Goal: Transaction & Acquisition: Download file/media

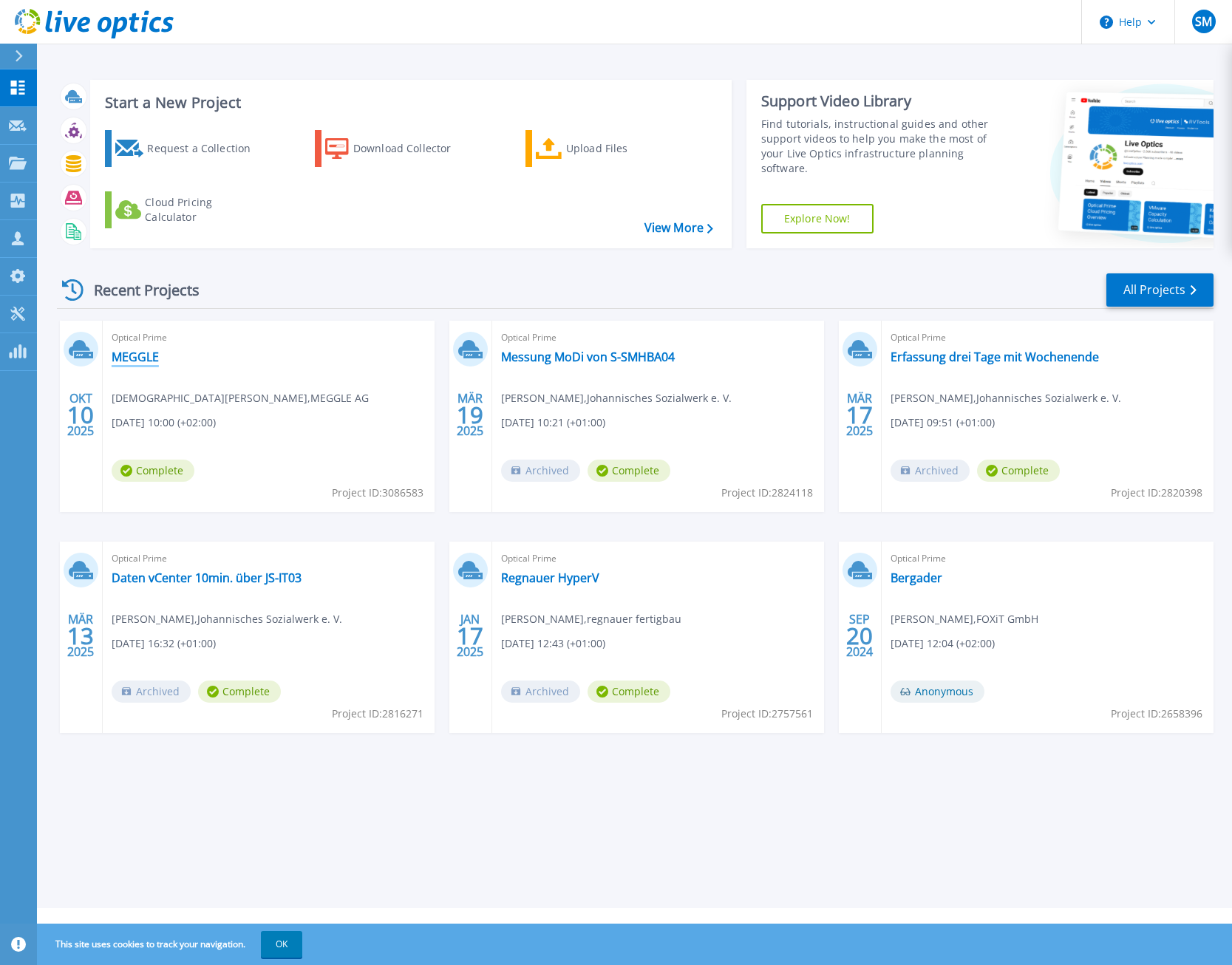
click at [135, 355] on link "MEGGLE" at bounding box center [135, 356] width 47 height 15
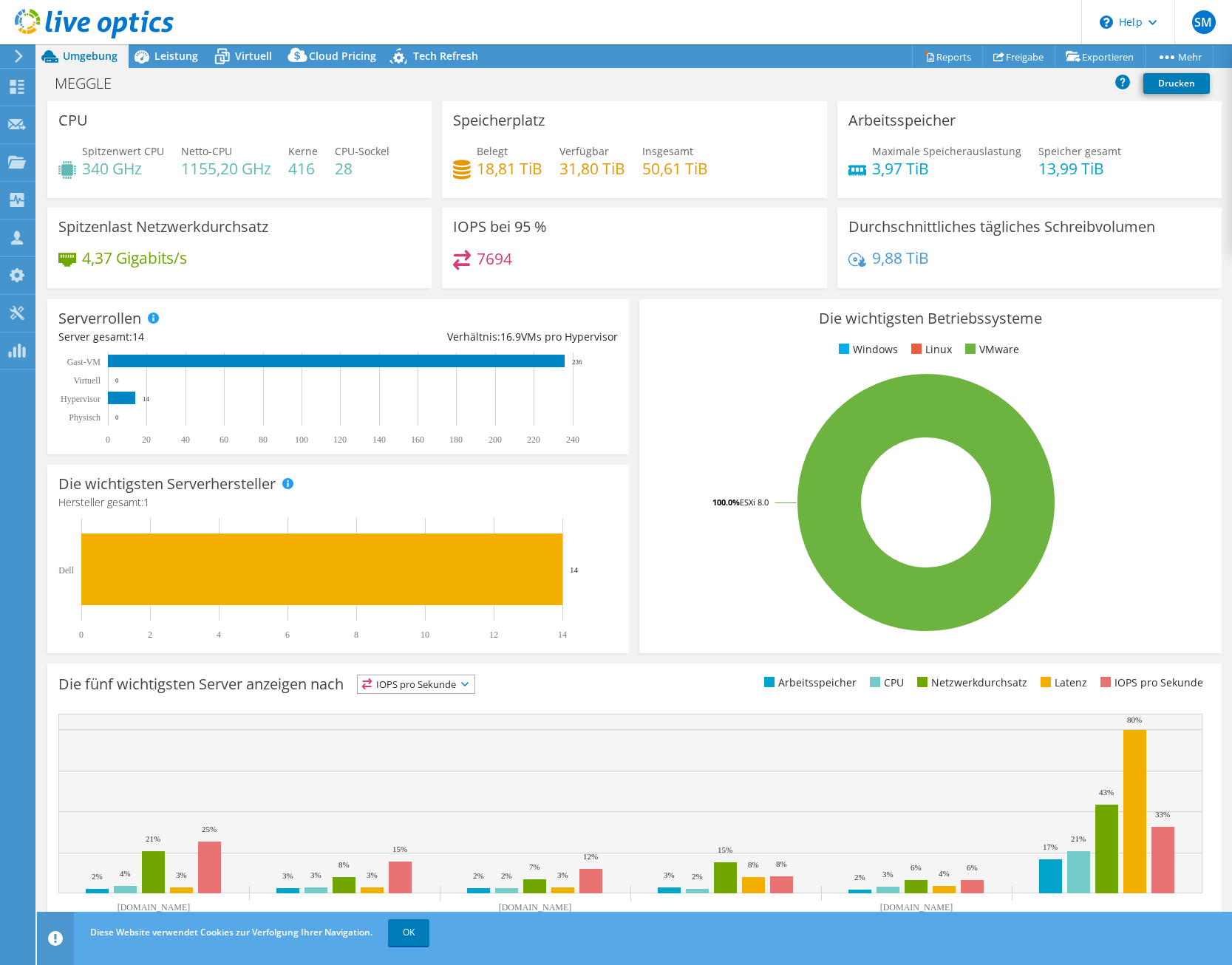
select select "USD"
click at [1022, 56] on link "Freigabe" at bounding box center [1019, 56] width 74 height 23
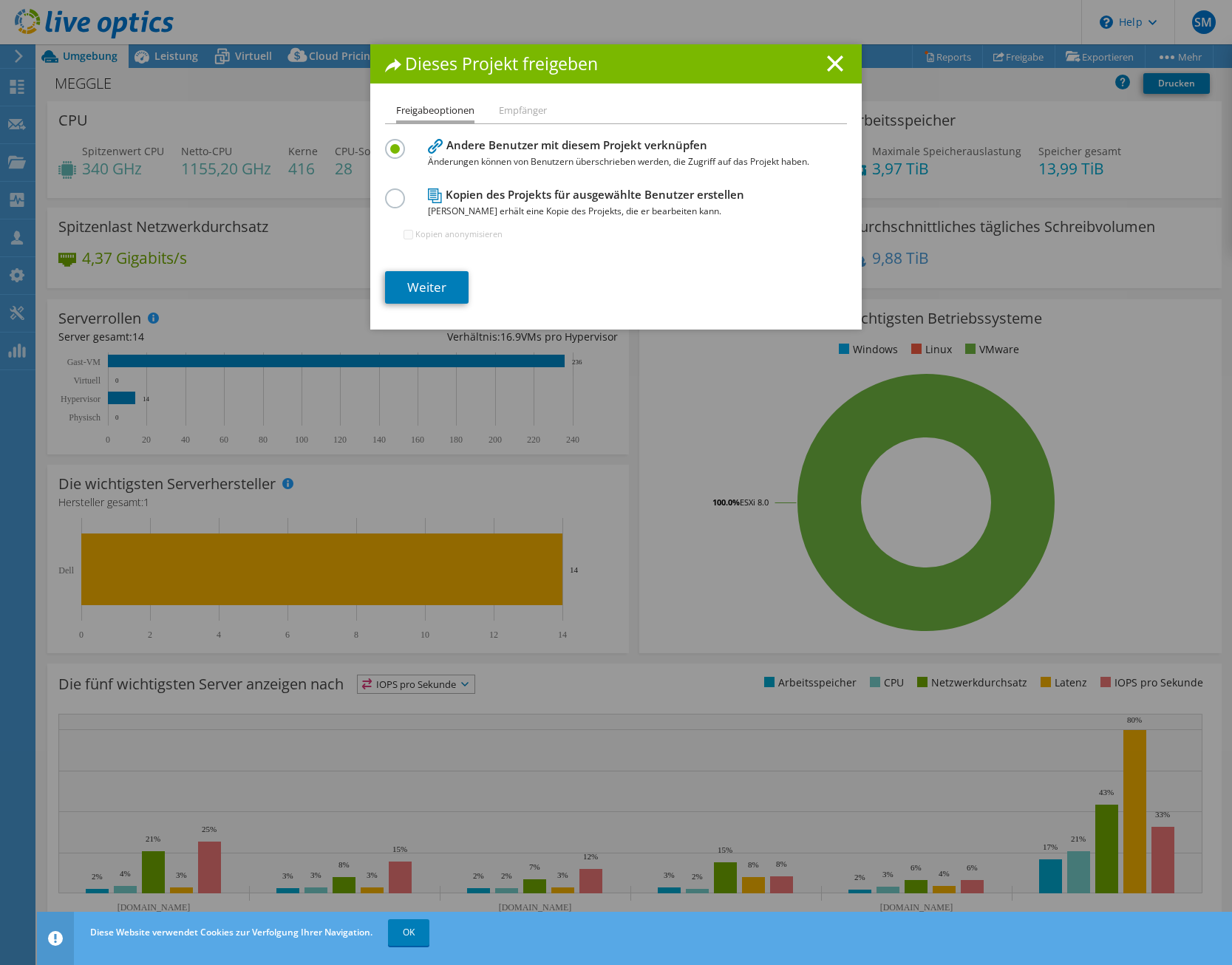
click at [826, 62] on h1 "Dieses Projekt freigeben" at bounding box center [616, 64] width 462 height 17
click at [833, 56] on icon at bounding box center [835, 63] width 16 height 16
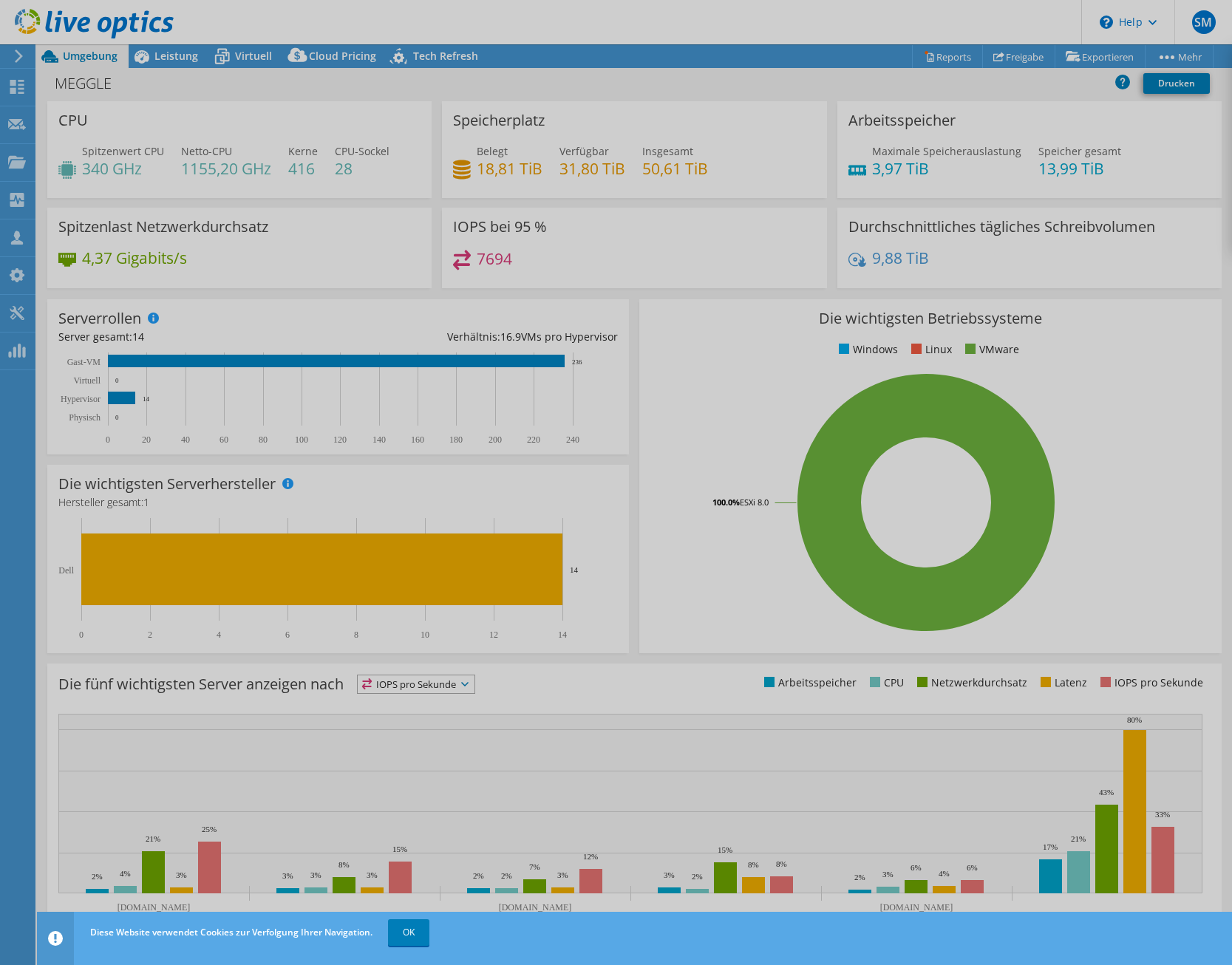
click at [922, 57] on div at bounding box center [616, 482] width 1232 height 965
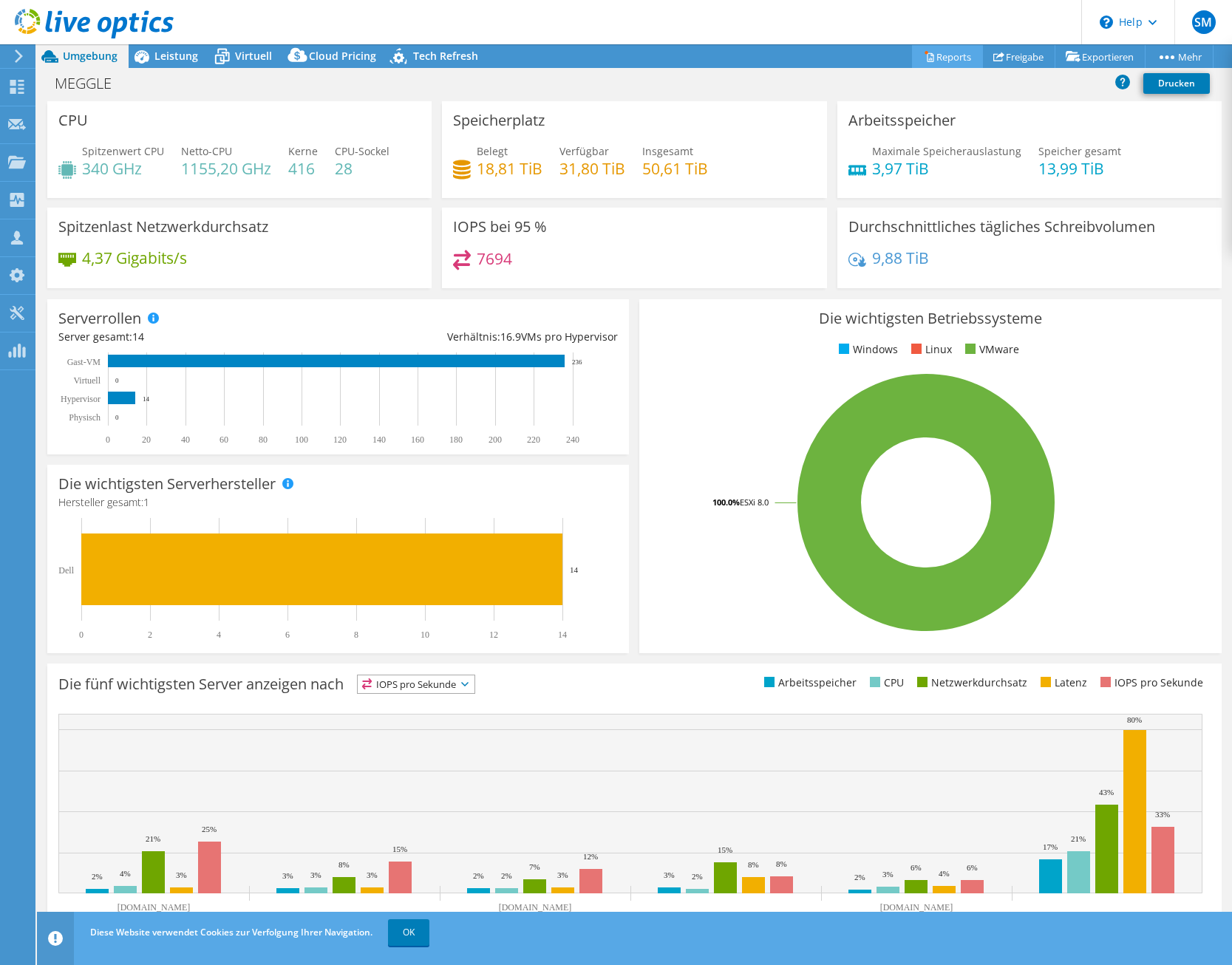
click at [925, 52] on link "Reports" at bounding box center [947, 56] width 71 height 23
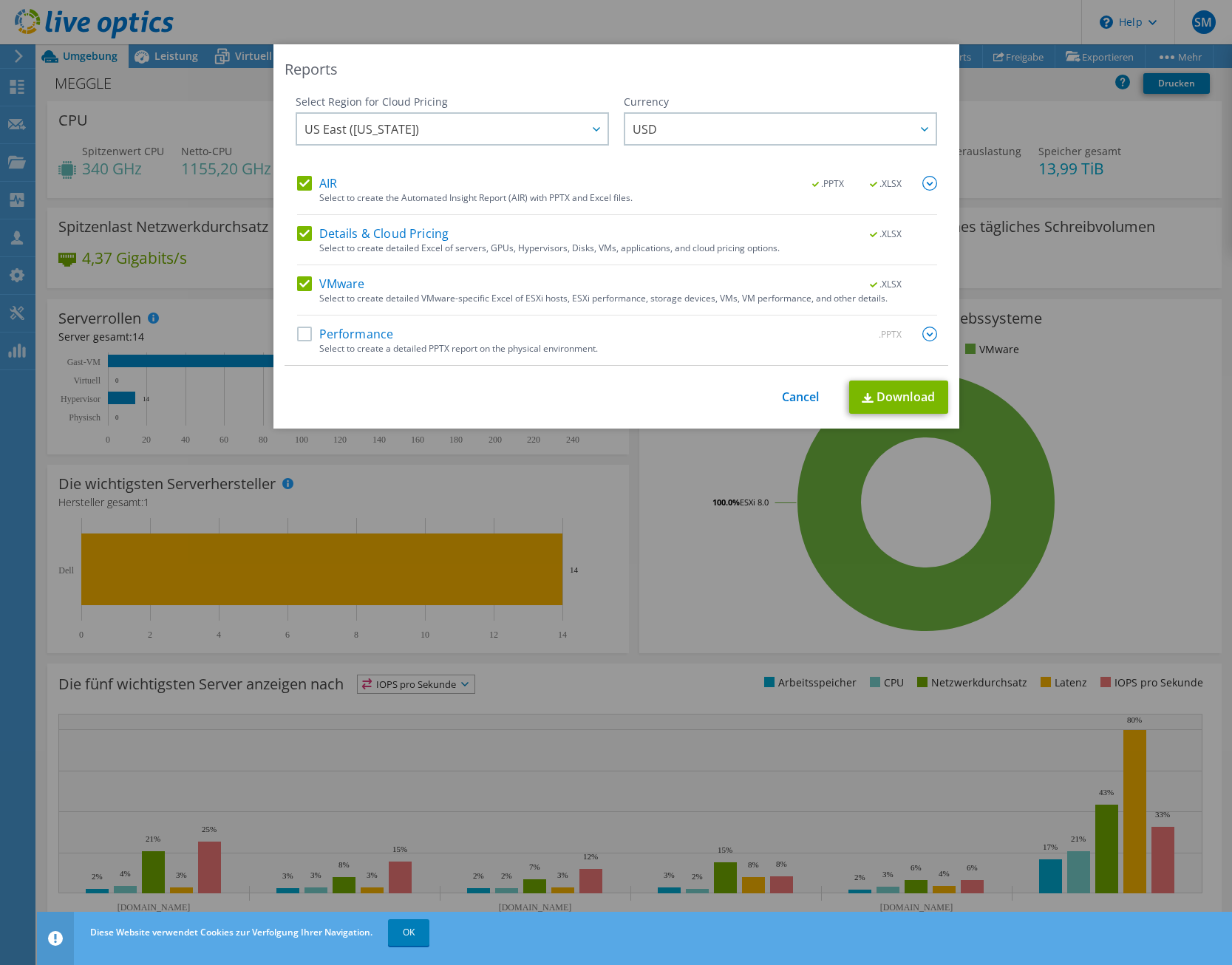
click at [309, 228] on label "Details & Cloud Pricing" at bounding box center [374, 233] width 152 height 15
click at [0, 0] on input "Details & Cloud Pricing" at bounding box center [0, 0] width 0 height 0
click at [306, 195] on div "AIR .PPTX .XLSX Select to create the Automated Insight Report (AIR) with PPTX a…" at bounding box center [617, 196] width 640 height 39
click at [305, 180] on label "AIR" at bounding box center [317, 183] width 40 height 15
click at [0, 0] on input "AIR" at bounding box center [0, 0] width 0 height 0
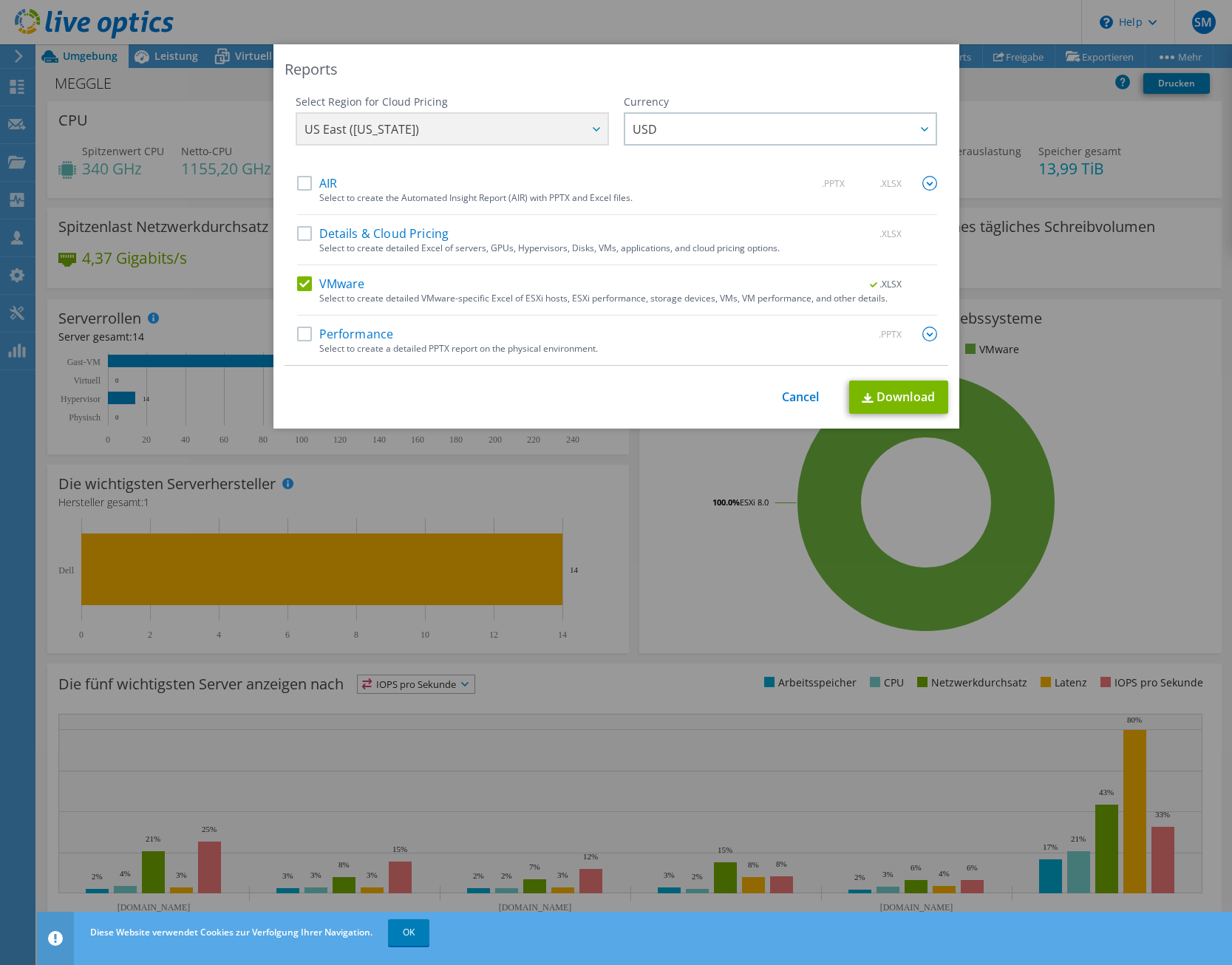
click at [867, 283] on span ".XLSX" at bounding box center [887, 285] width 56 height 10
click at [892, 286] on span ".XLSX" at bounding box center [887, 285] width 56 height 10
click at [309, 331] on label "Performance" at bounding box center [345, 333] width 97 height 15
click at [0, 0] on input "Performance" at bounding box center [0, 0] width 0 height 0
click at [873, 391] on link "Download" at bounding box center [899, 397] width 99 height 33
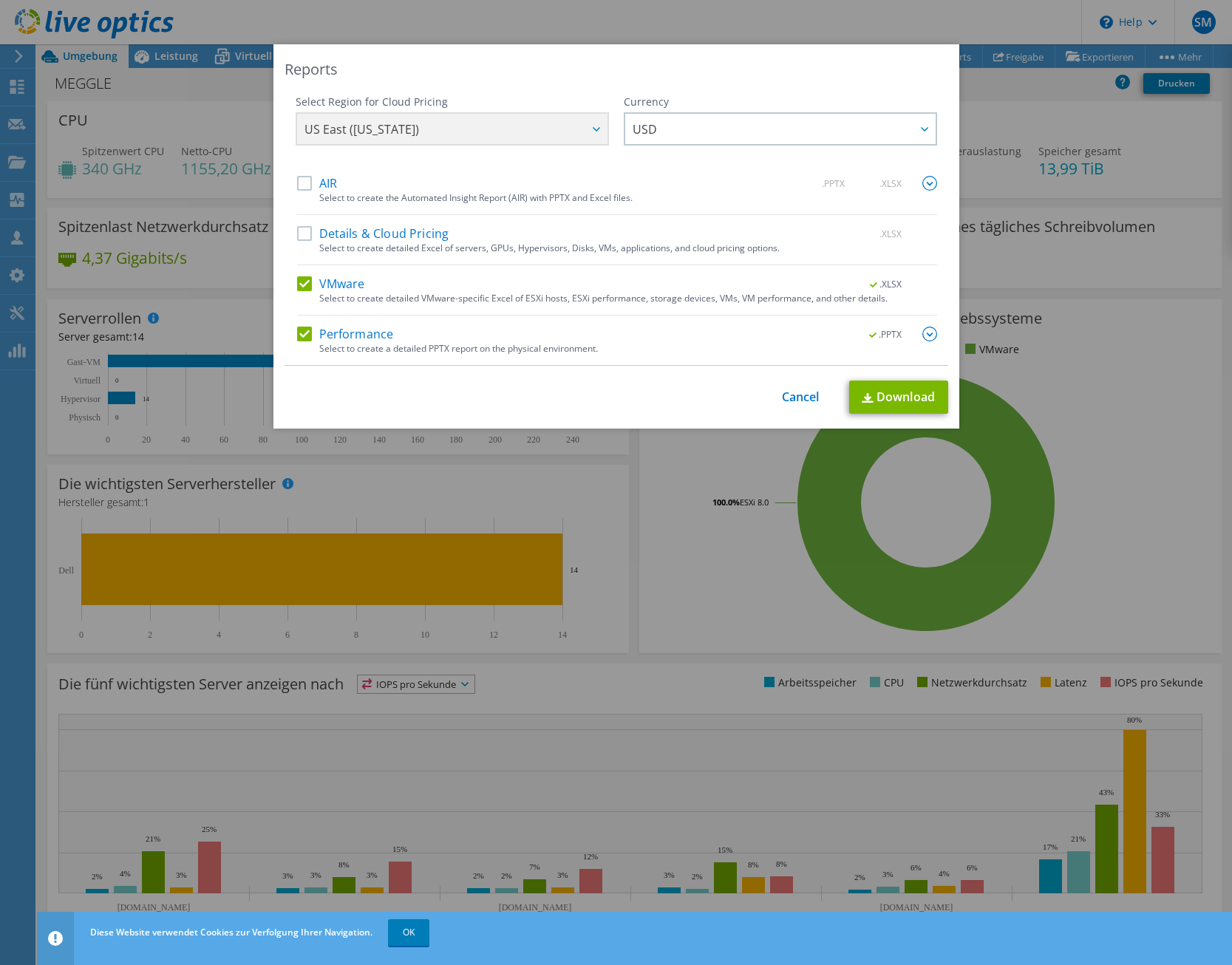
click at [929, 333] on img at bounding box center [929, 333] width 15 height 15
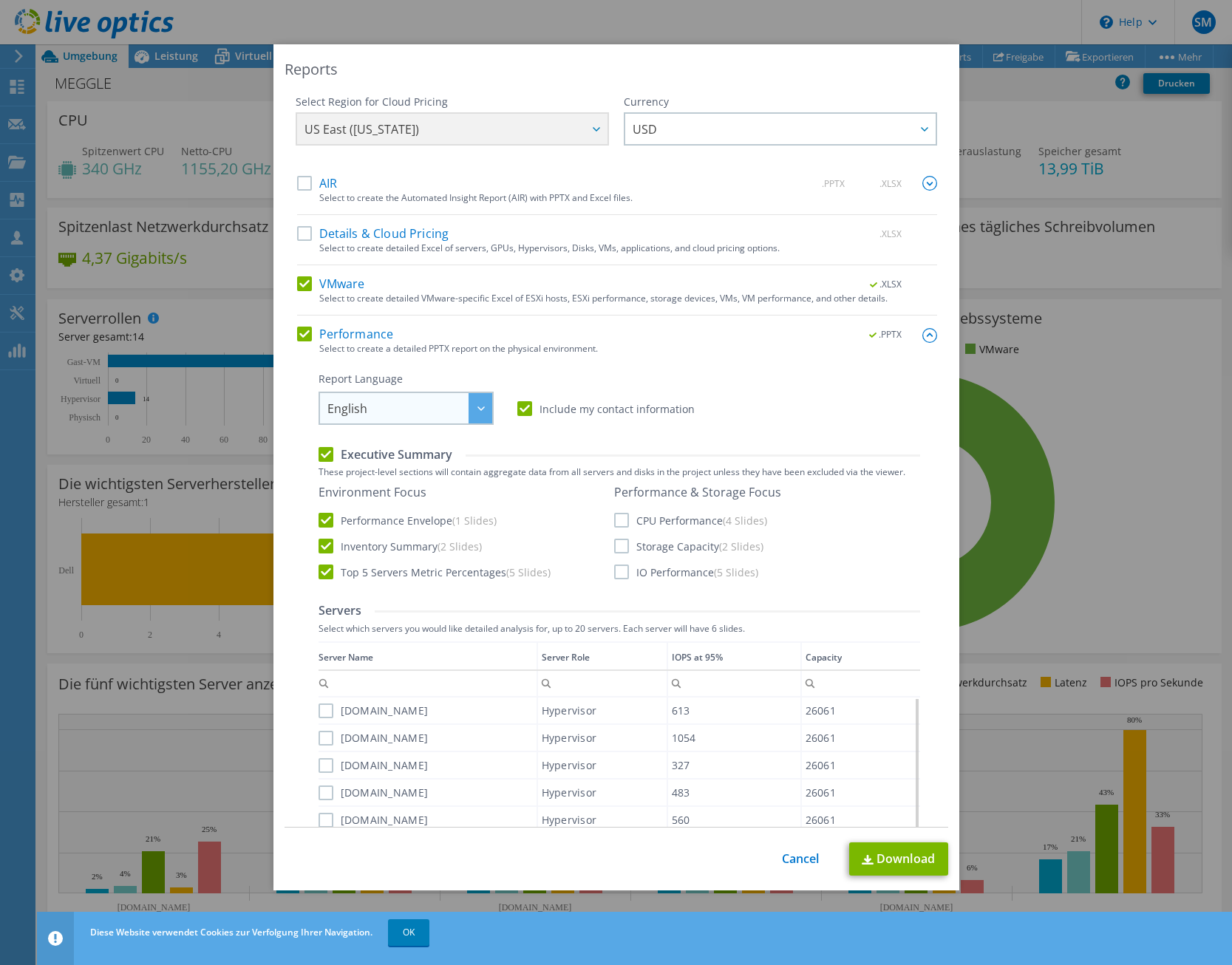
click at [435, 416] on span "English" at bounding box center [410, 408] width 165 height 30
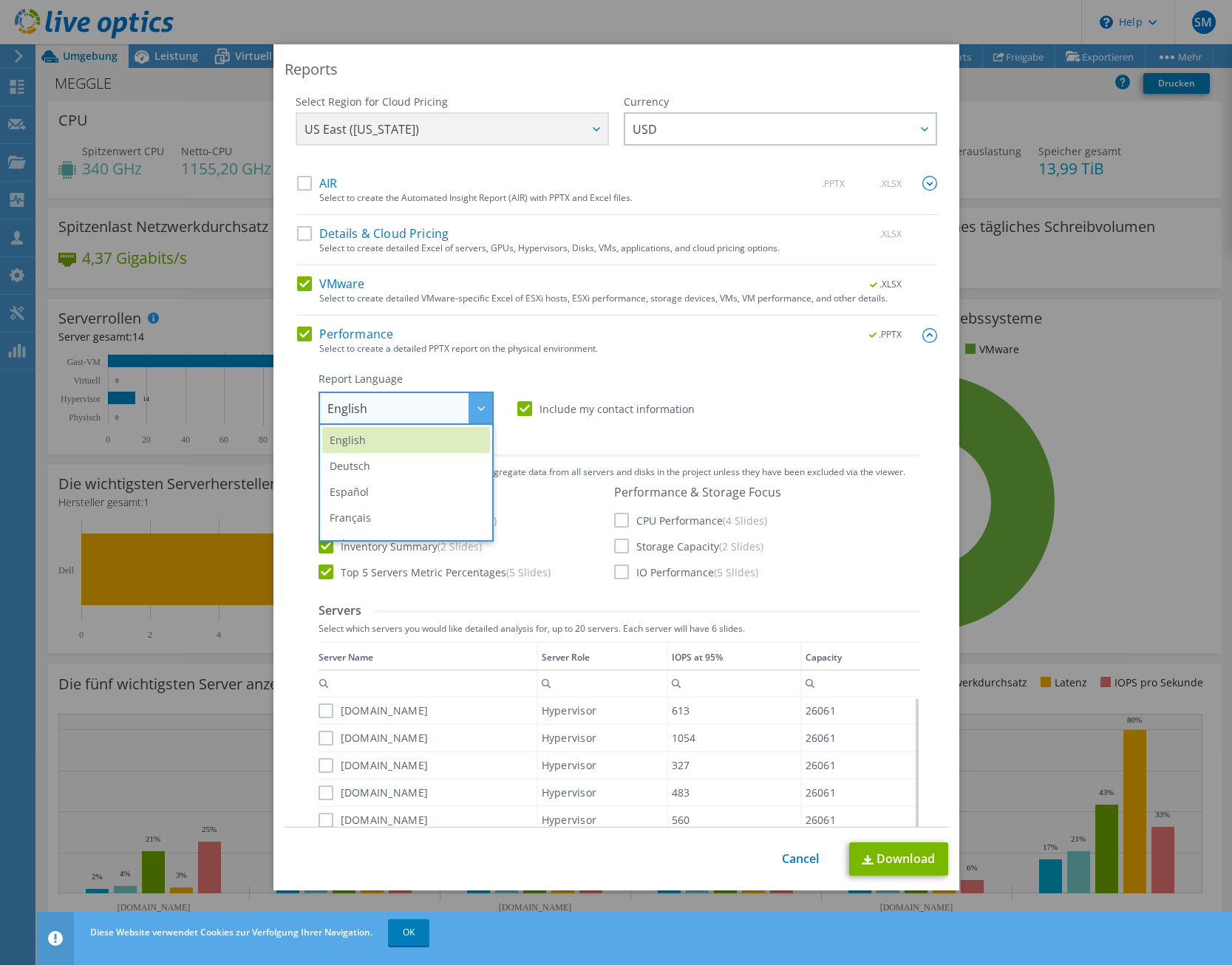
click at [746, 395] on div "Report Language English Deutsch Español Français Italiano Polski Português Русс…" at bounding box center [620, 398] width 602 height 53
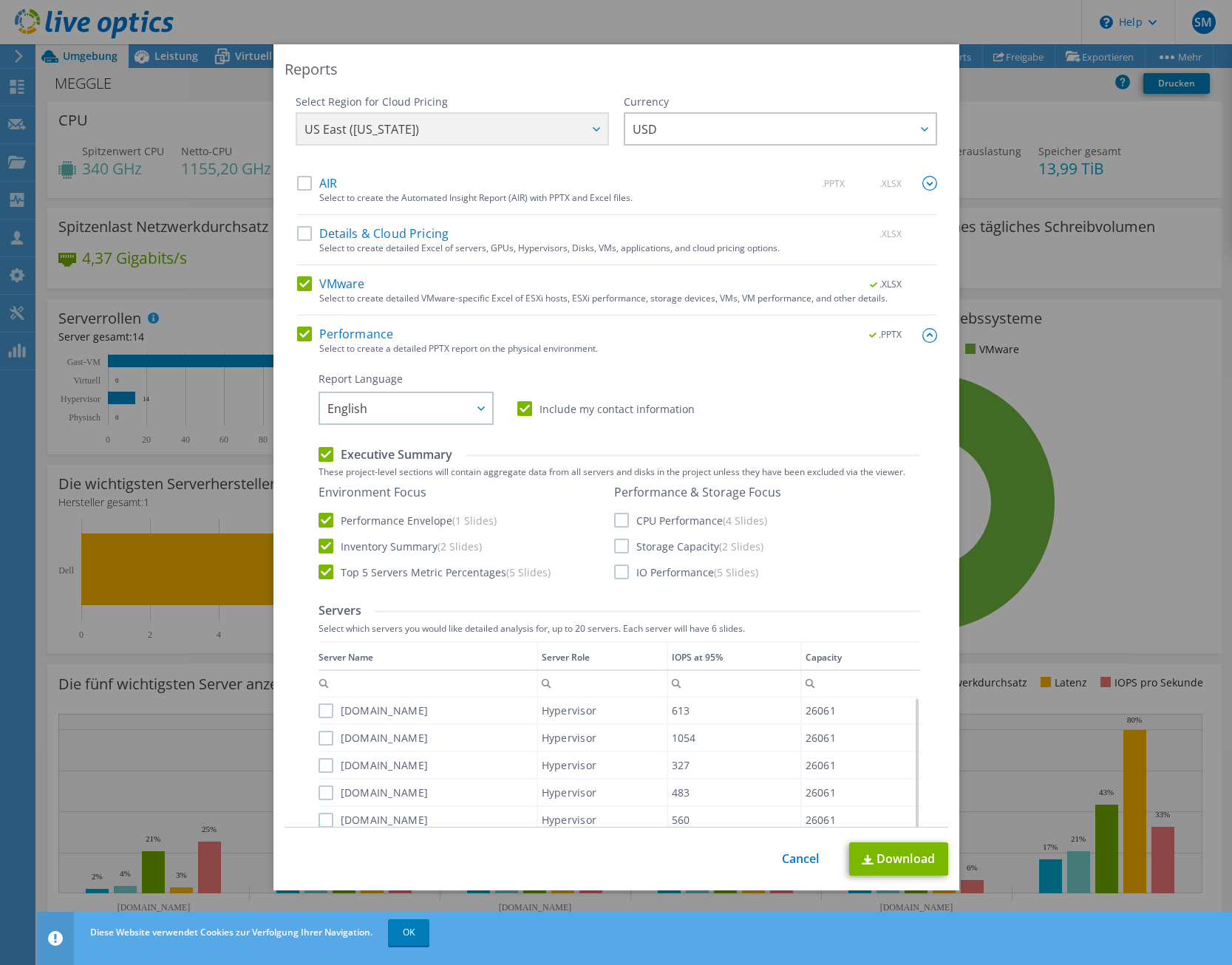
click at [615, 546] on label "Storage Capacity (2 Slides)" at bounding box center [689, 545] width 150 height 15
click at [0, 0] on input "Storage Capacity (2 Slides)" at bounding box center [0, 0] width 0 height 0
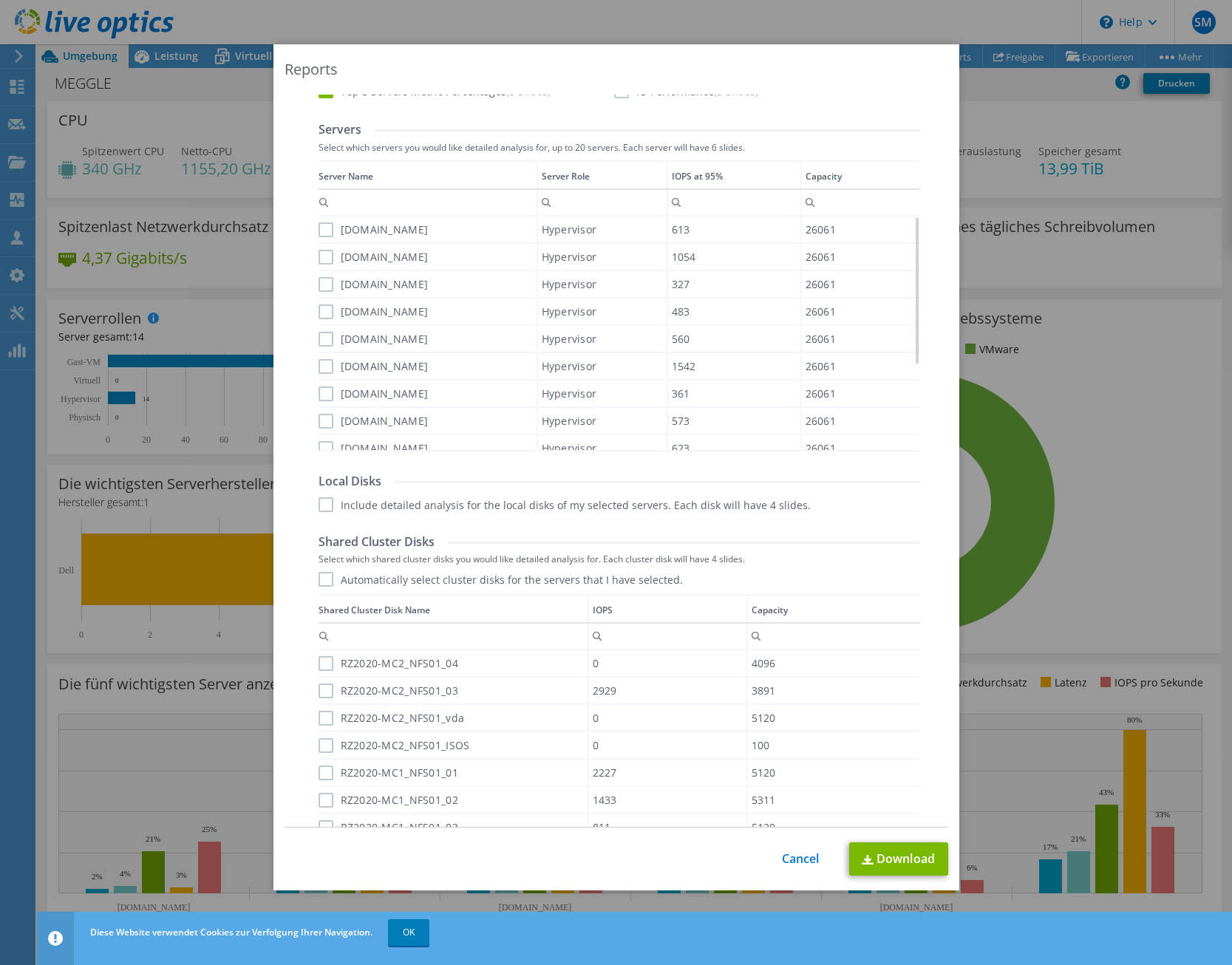
scroll to position [708, 0]
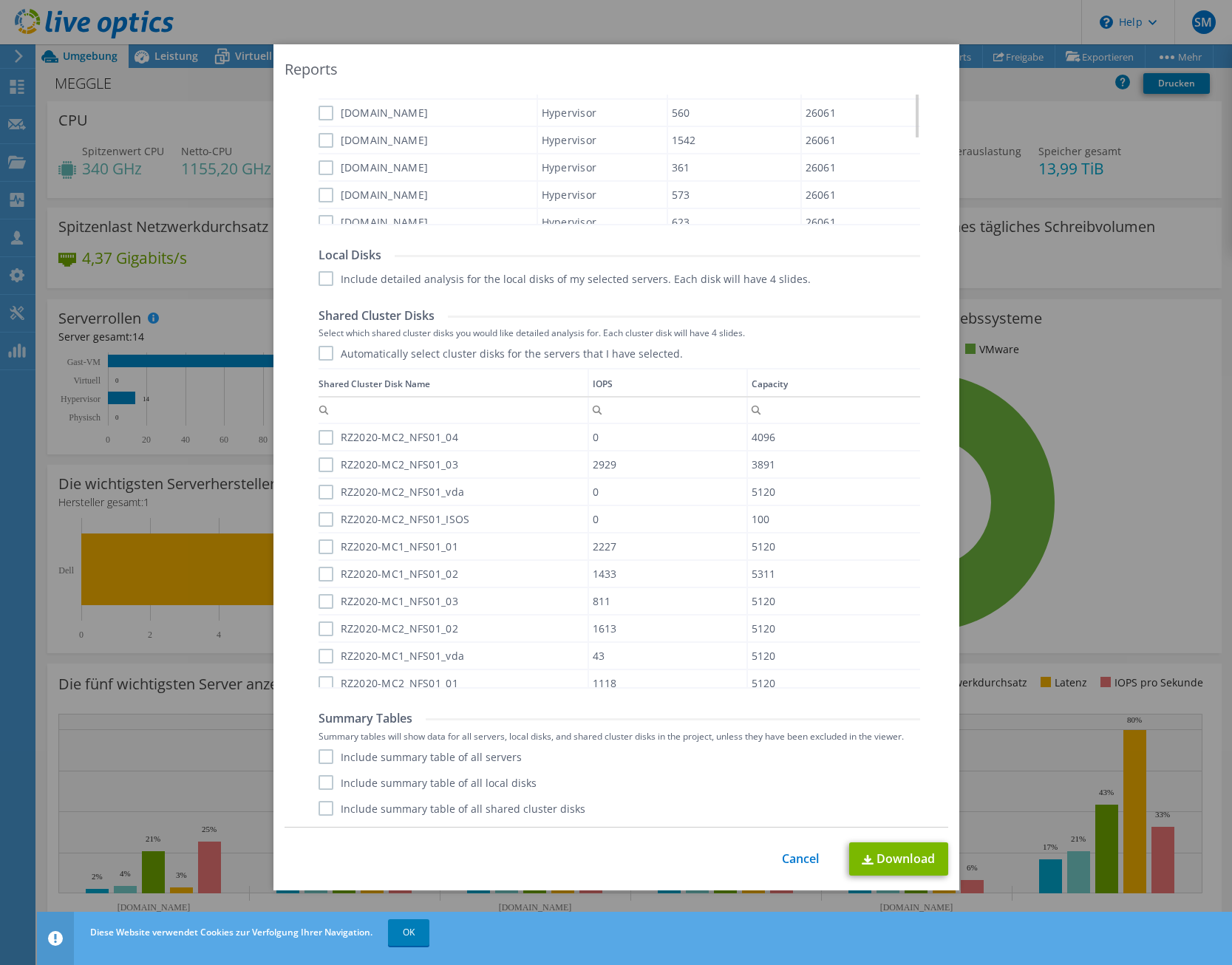
click at [331, 438] on label "RZ2020-MC2_NFS01_04" at bounding box center [388, 437] width 139 height 15
click at [0, 0] on input "RZ2020-MC2_NFS01_04" at bounding box center [0, 0] width 0 height 0
click at [330, 461] on label "RZ2020-MC2_NFS01_03" at bounding box center [388, 464] width 139 height 15
click at [0, 0] on input "RZ2020-MC2_NFS01_03" at bounding box center [0, 0] width 0 height 0
click at [329, 489] on label "RZ2020-MC2_NFS01_vda" at bounding box center [392, 491] width 146 height 15
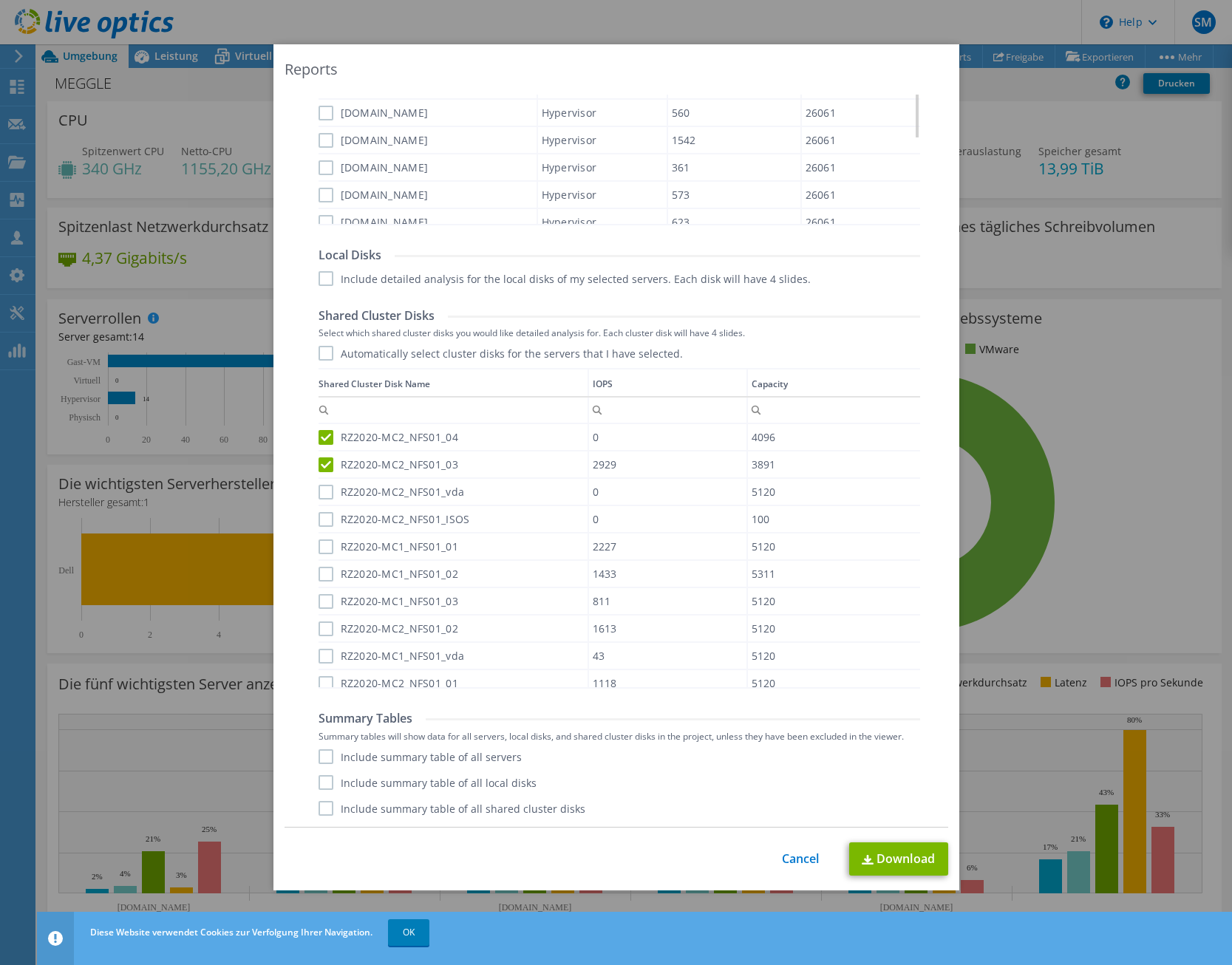
click at [0, 0] on input "RZ2020-MC2_NFS01_vda" at bounding box center [0, 0] width 0 height 0
drag, startPoint x: 324, startPoint y: 511, endPoint x: 326, endPoint y: 533, distance: 22.1
click at [324, 512] on div "RZ2020-MC2_NFS01_ISOS" at bounding box center [453, 519] width 269 height 26
click at [328, 540] on label "RZ2020-MC1_NFS01_01" at bounding box center [388, 546] width 139 height 15
click at [0, 0] on input "RZ2020-MC1_NFS01_01" at bounding box center [0, 0] width 0 height 0
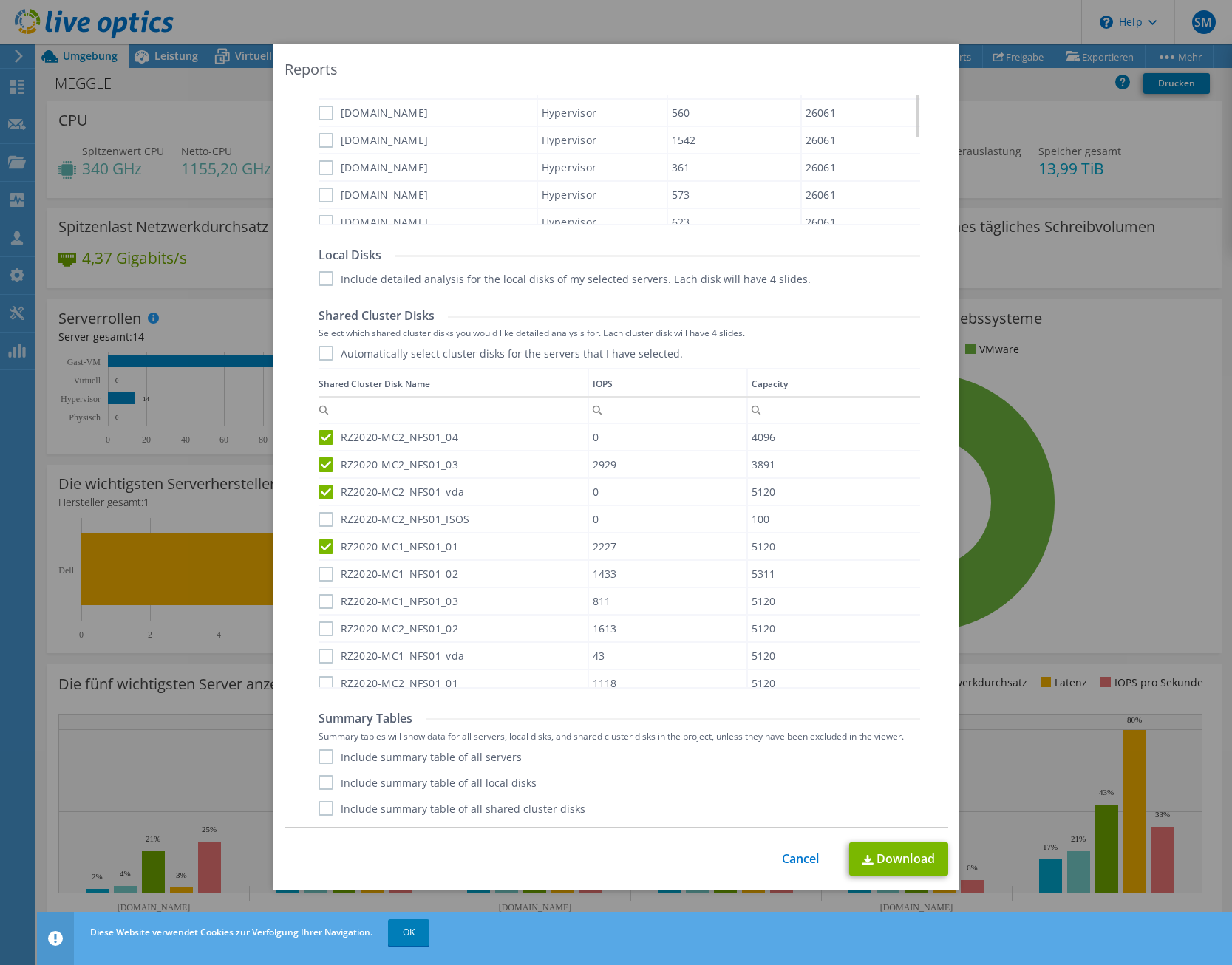
click at [324, 516] on label "RZ2020-MC2_NFS01_ISOS" at bounding box center [394, 519] width 151 height 15
click at [0, 0] on input "RZ2020-MC2_NFS01_ISOS" at bounding box center [0, 0] width 0 height 0
click at [322, 538] on div "RZ2020-MC1_NFS01_01" at bounding box center [453, 546] width 269 height 26
click at [321, 521] on label "RZ2020-MC2_NFS01_ISOS" at bounding box center [394, 519] width 151 height 15
click at [0, 0] on input "RZ2020-MC2_NFS01_ISOS" at bounding box center [0, 0] width 0 height 0
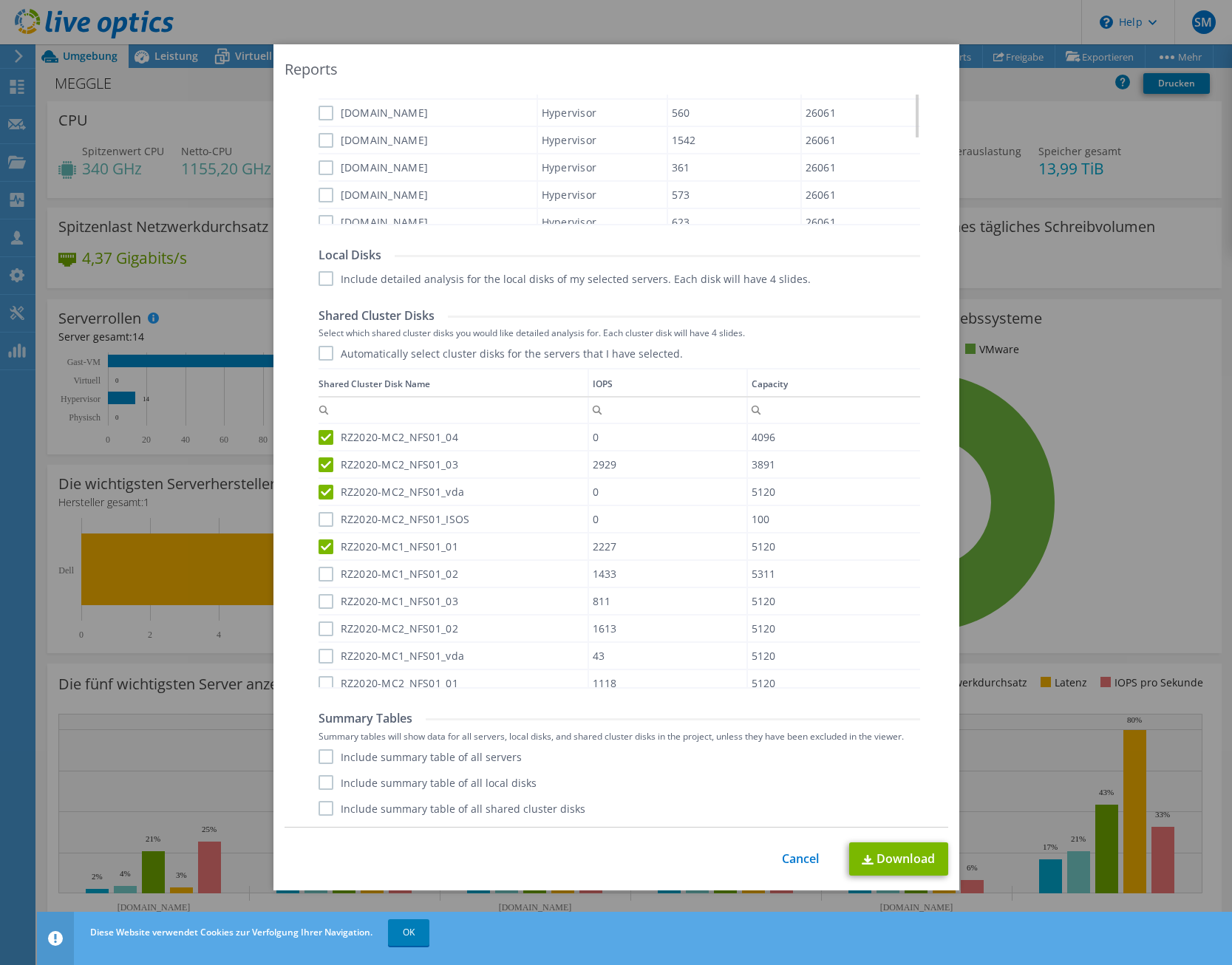
click at [327, 496] on label "RZ2020-MC2_NFS01_vda" at bounding box center [392, 491] width 146 height 15
click at [0, 0] on input "RZ2020-MC2_NFS01_vda" at bounding box center [0, 0] width 0 height 0
click at [326, 469] on label "RZ2020-MC2_NFS01_03" at bounding box center [388, 464] width 139 height 15
click at [0, 0] on input "RZ2020-MC2_NFS01_03" at bounding box center [0, 0] width 0 height 0
click at [326, 439] on label "RZ2020-MC2_NFS01_04" at bounding box center [388, 437] width 139 height 15
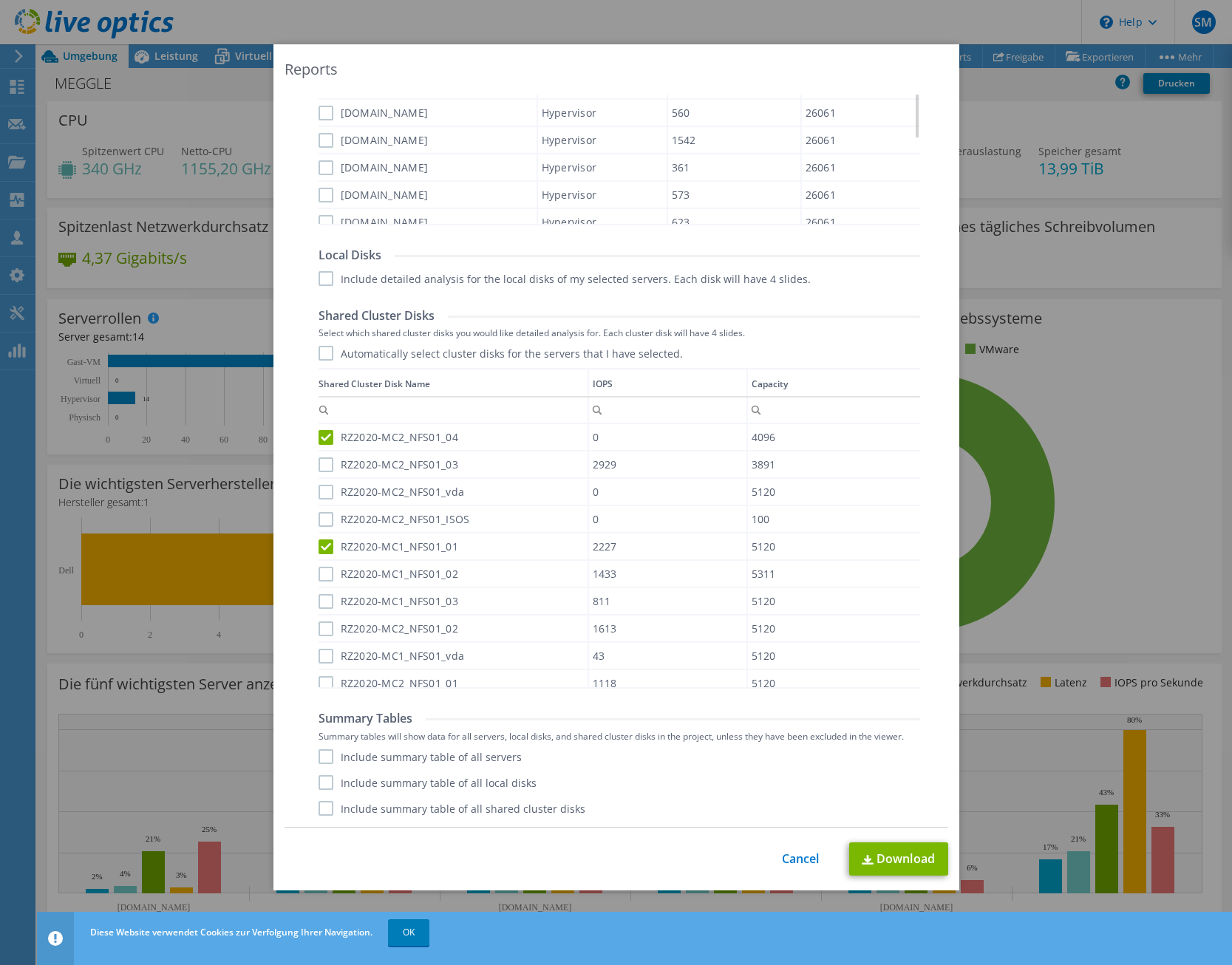
click at [0, 0] on input "RZ2020-MC2_NFS01_04" at bounding box center [0, 0] width 0 height 0
click at [332, 544] on label "RZ2020-MC1_NFS01_01" at bounding box center [388, 546] width 139 height 15
click at [0, 0] on input "RZ2020-MC1_NFS01_01" at bounding box center [0, 0] width 0 height 0
click at [902, 855] on link "Download" at bounding box center [899, 859] width 99 height 33
click at [780, 74] on div "Reports" at bounding box center [616, 69] width 663 height 21
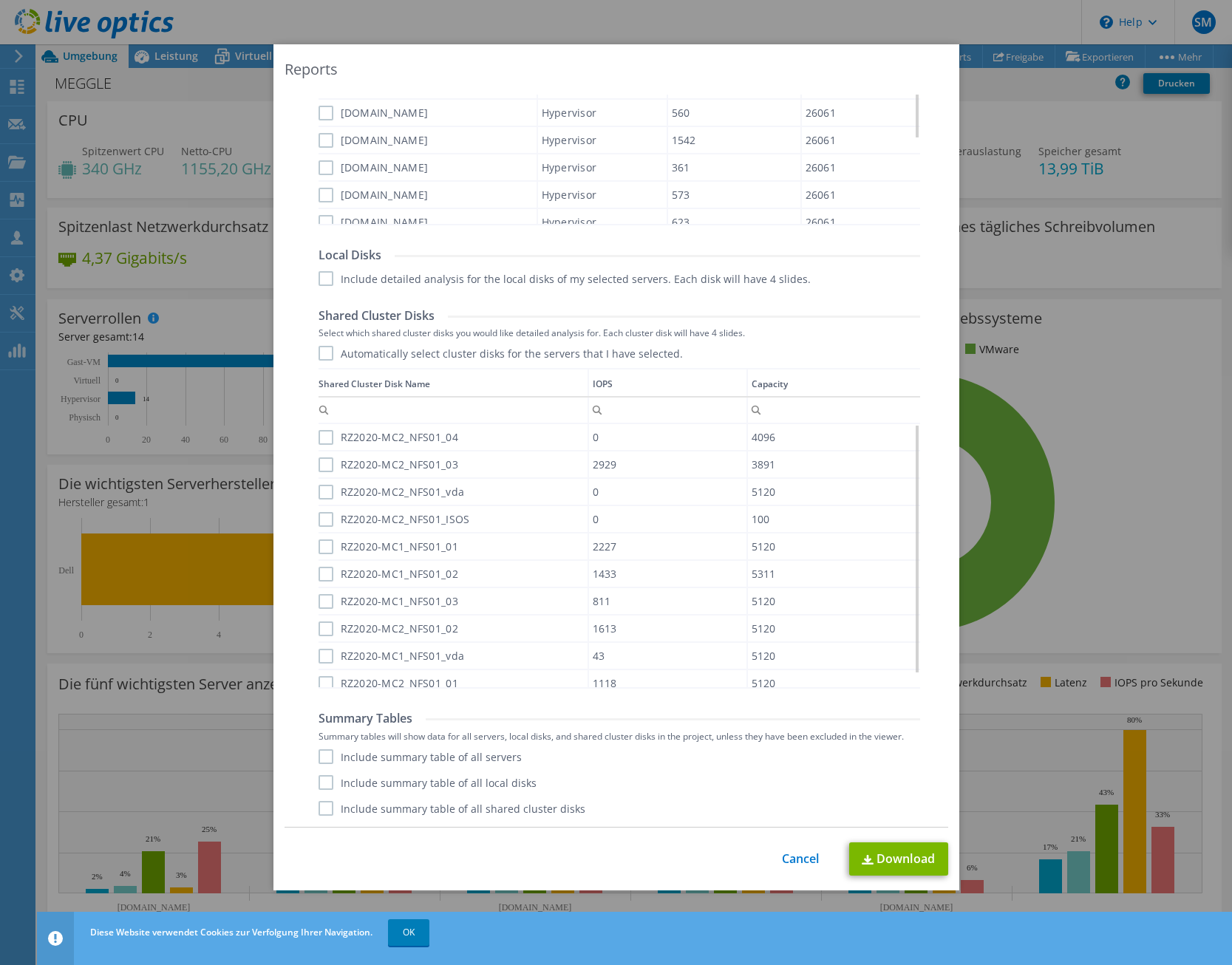
drag, startPoint x: 922, startPoint y: 523, endPoint x: 919, endPoint y: 479, distance: 44.1
click at [918, 480] on body "SM Vertriebspartner [PERSON_NAME] [PERSON_NAME][EMAIL_ADDRESS][PERSON_NAME][PER…" at bounding box center [616, 482] width 1232 height 965
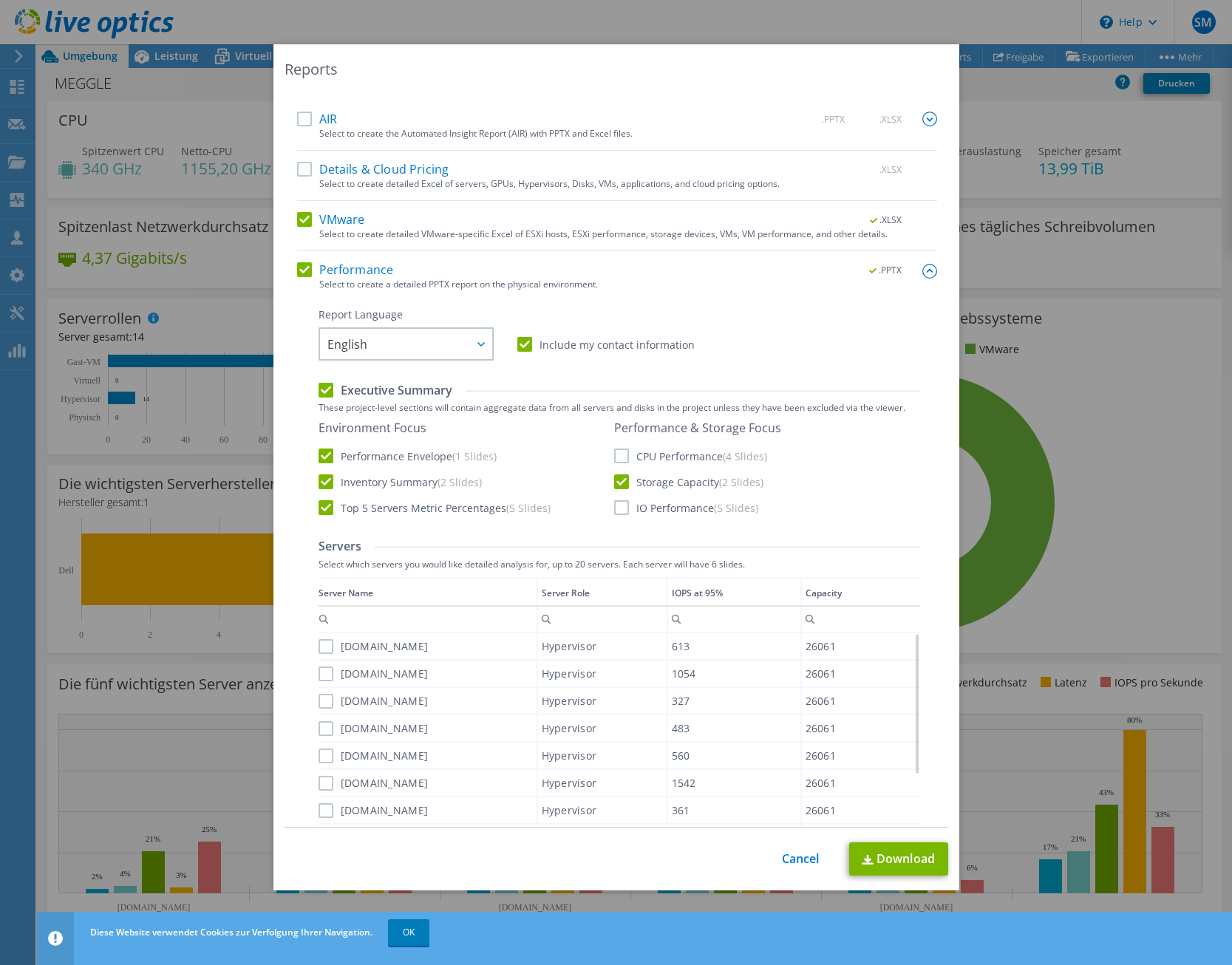
scroll to position [29, 0]
